Goal: Find specific page/section: Find specific page/section

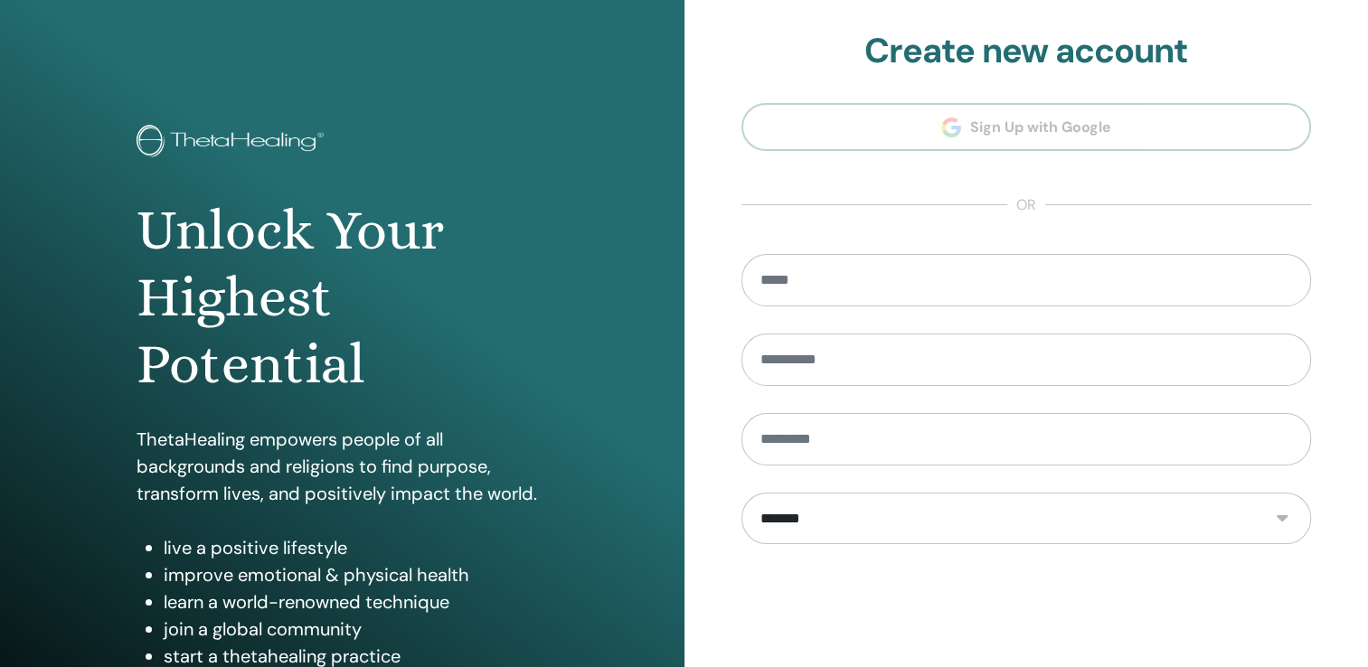
scroll to position [181, 0]
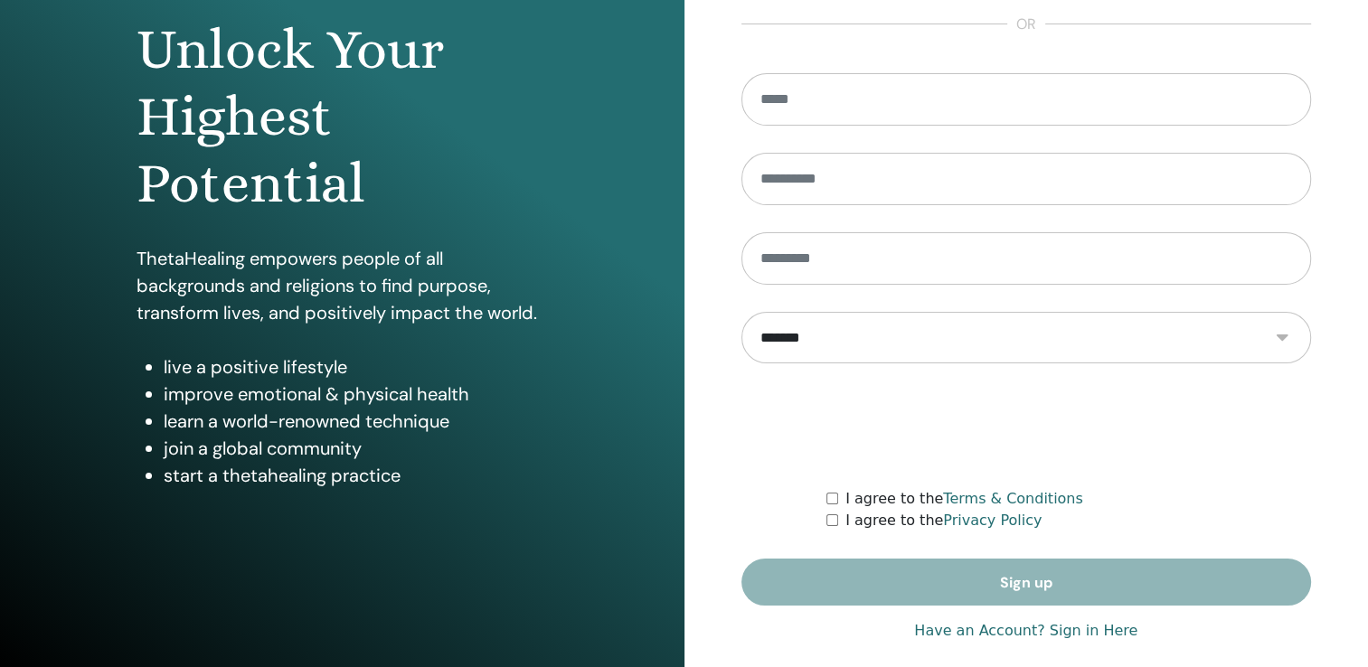
type input "**********"
click at [1050, 623] on link "Have an Account? Sign in Here" at bounding box center [1025, 631] width 223 height 22
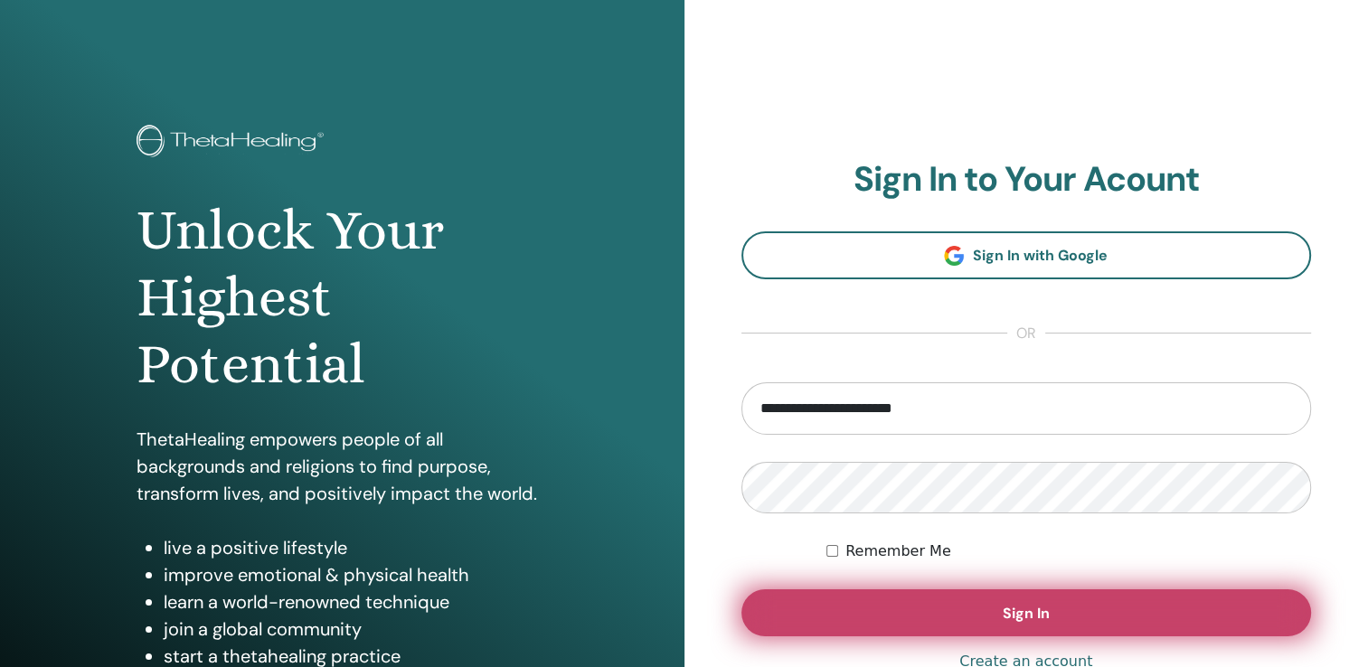
click at [1048, 620] on span "Sign In" at bounding box center [1026, 613] width 47 height 19
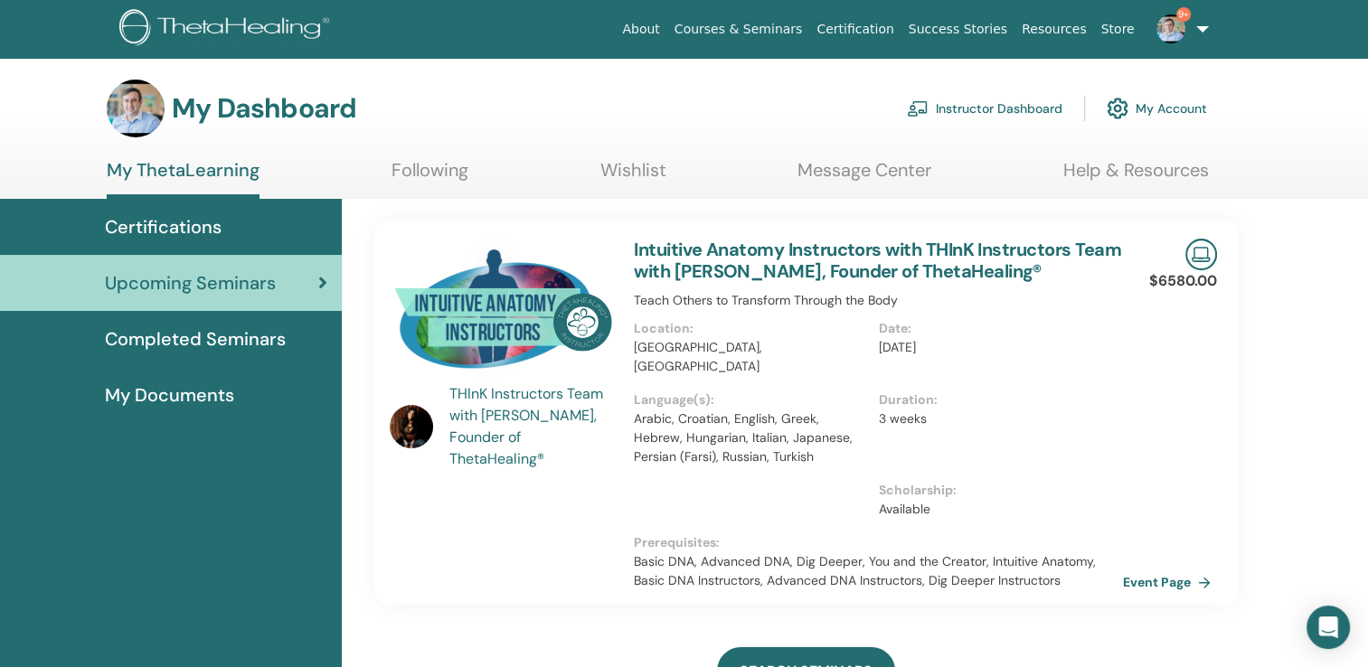
click at [1033, 116] on link "Instructor Dashboard" at bounding box center [985, 109] width 156 height 40
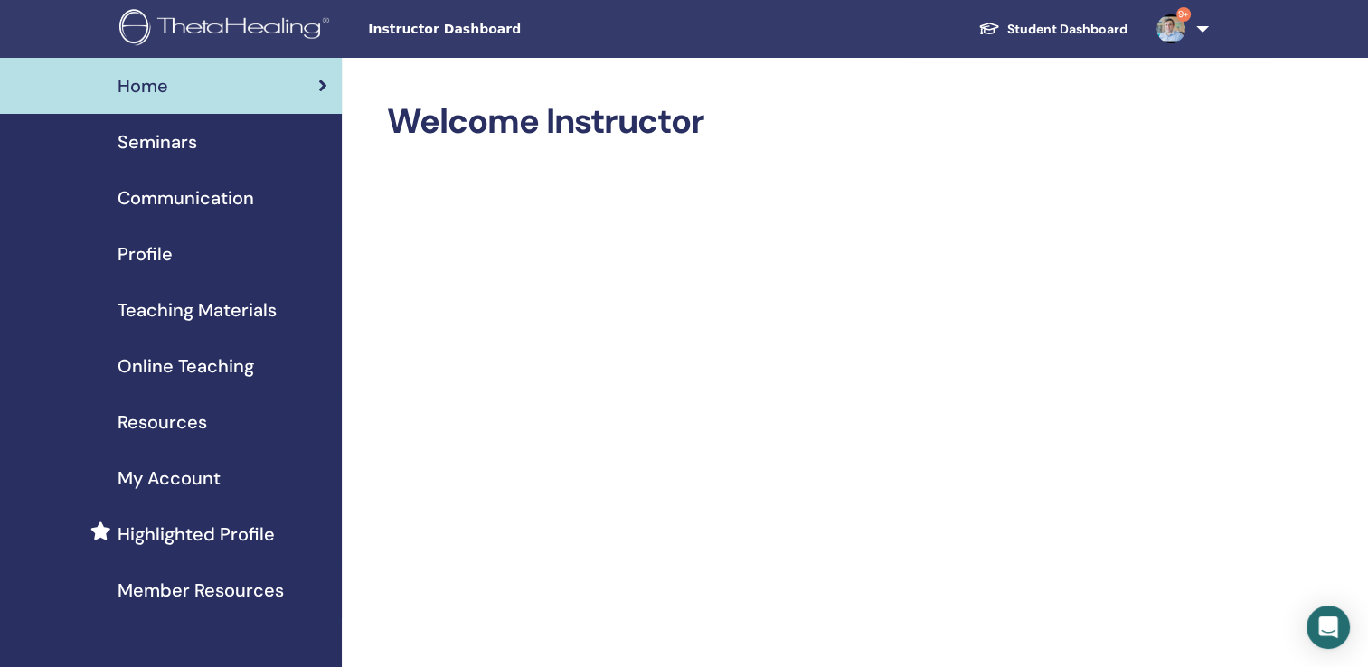
click at [174, 139] on span "Seminars" at bounding box center [158, 141] width 80 height 27
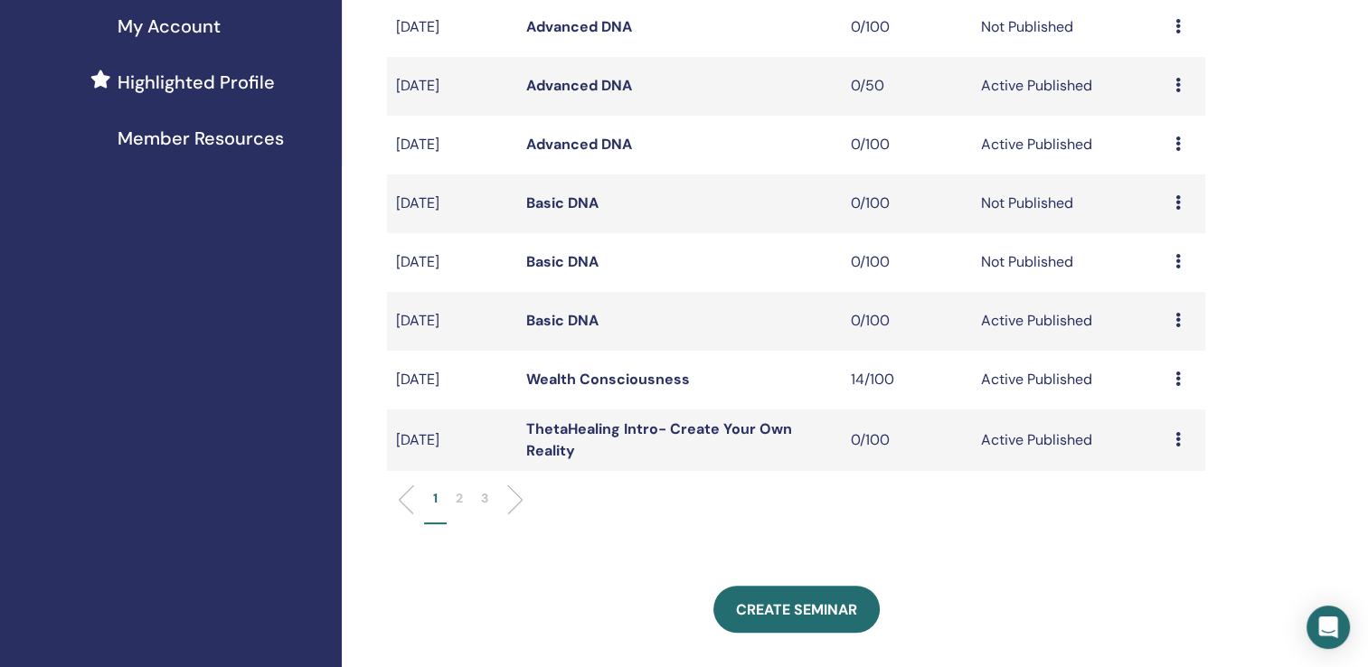
scroll to position [723, 0]
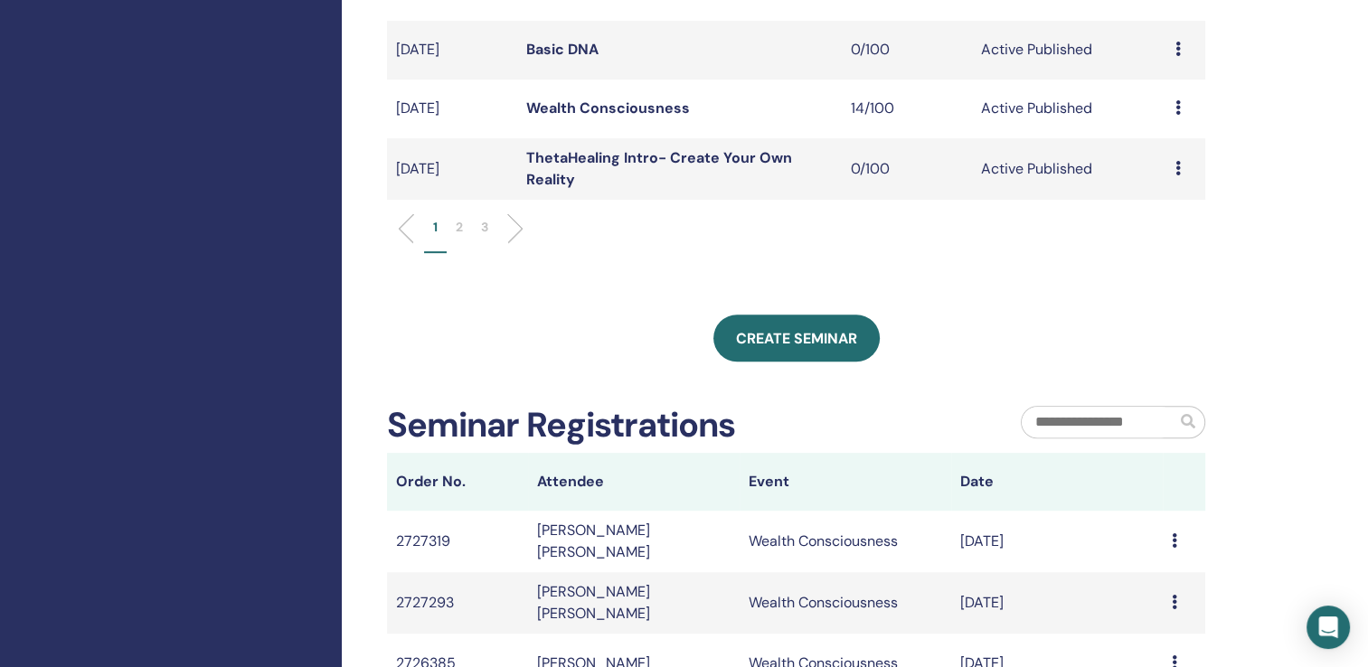
click at [460, 231] on p "2" at bounding box center [459, 227] width 7 height 19
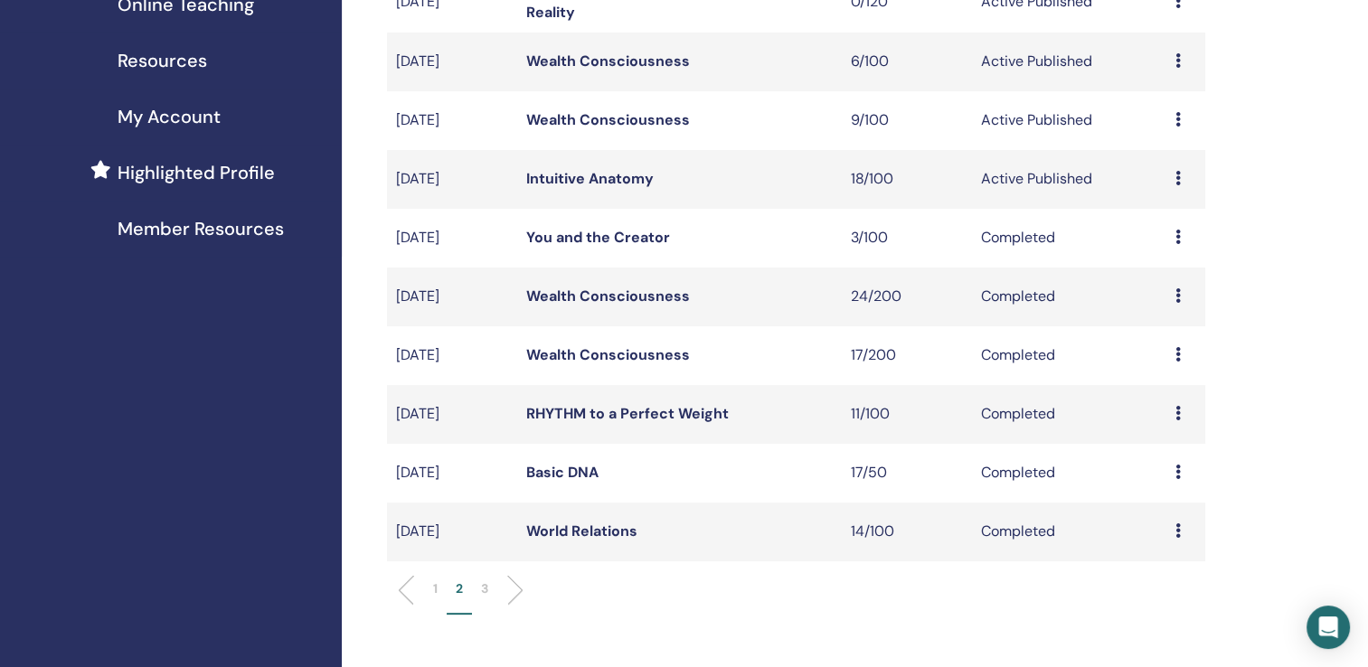
scroll to position [181, 0]
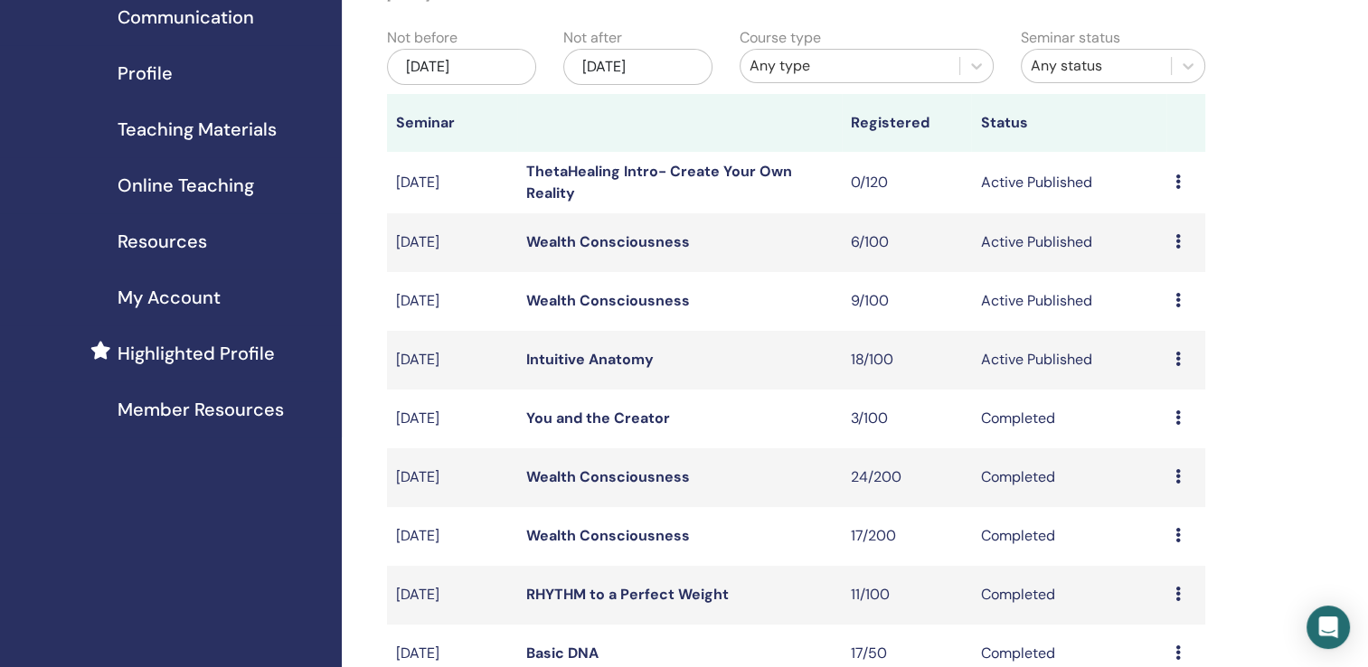
click at [637, 296] on link "Wealth Consciousness" at bounding box center [608, 300] width 164 height 19
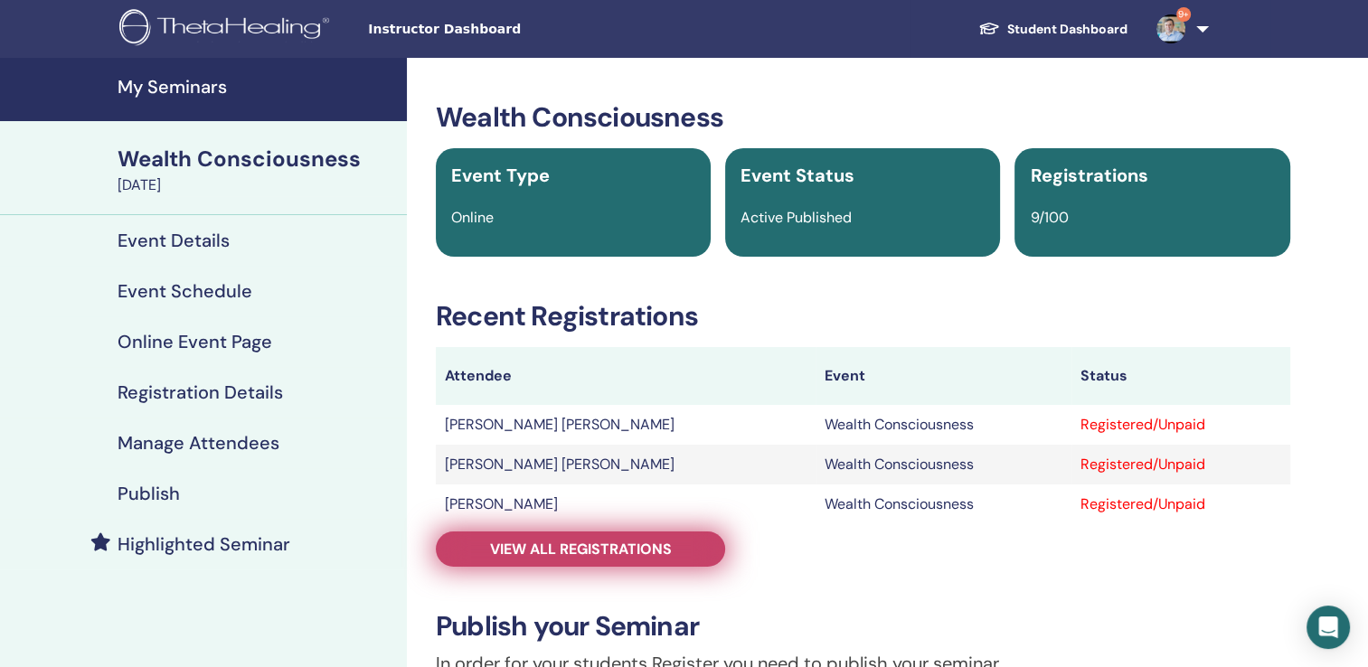
click at [579, 548] on span "View all registrations" at bounding box center [581, 549] width 182 height 19
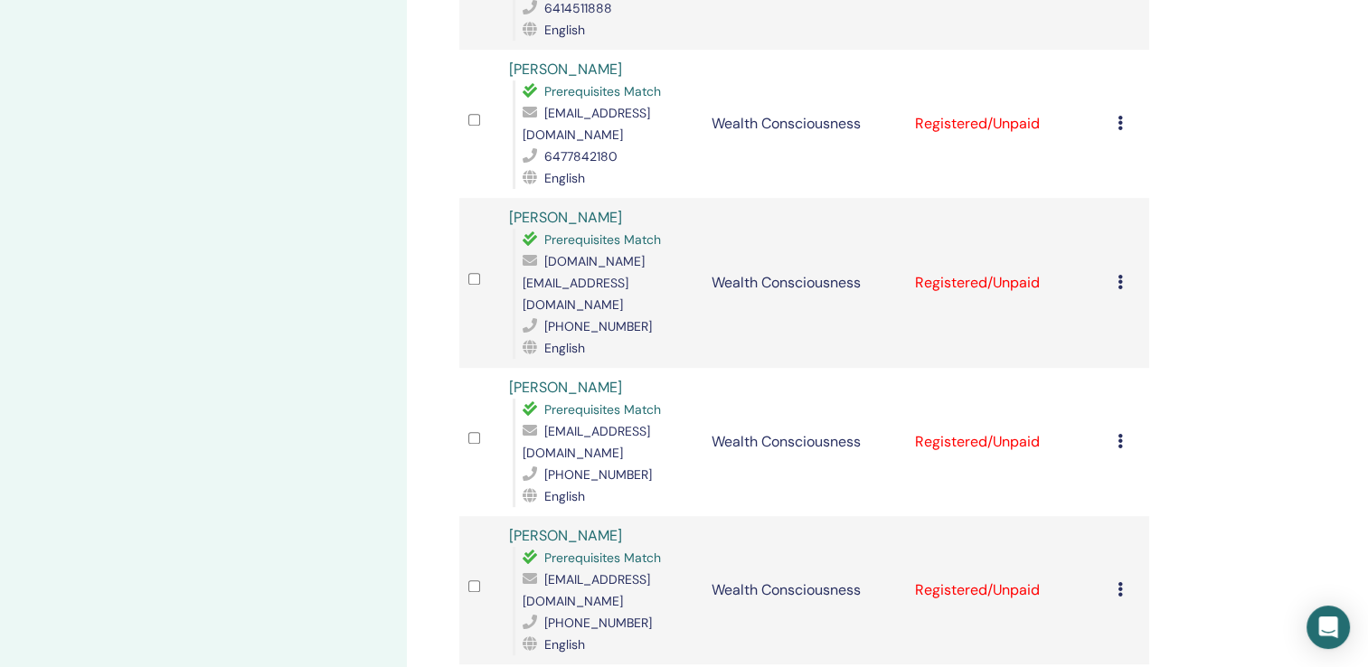
scroll to position [543, 0]
